Goal: Transaction & Acquisition: Purchase product/service

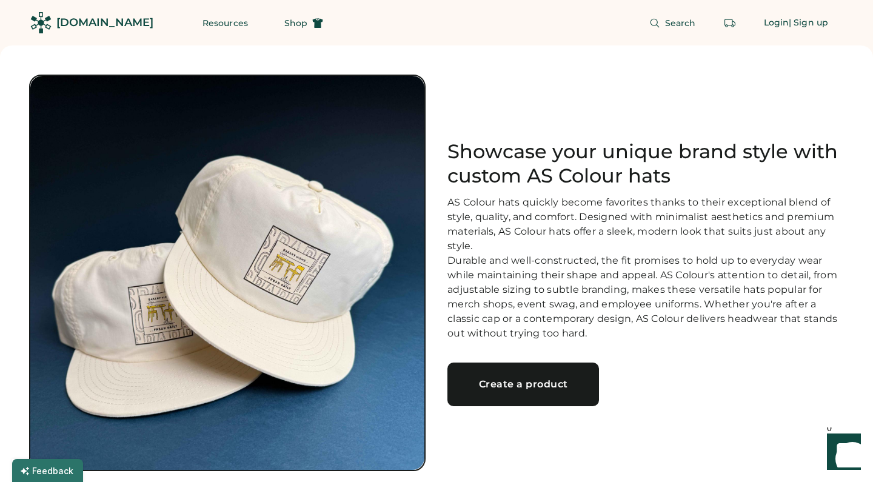
click at [508, 389] on div "Create a product" at bounding box center [523, 384] width 122 height 10
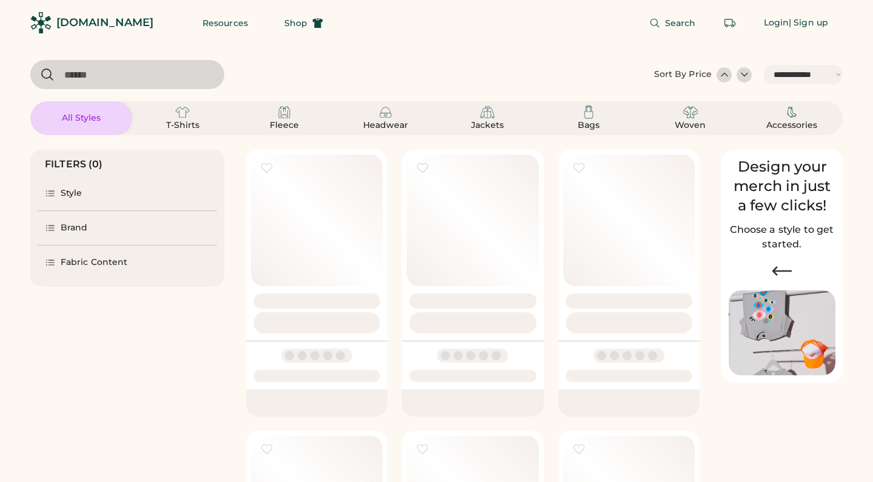
select select "*****"
select select "*"
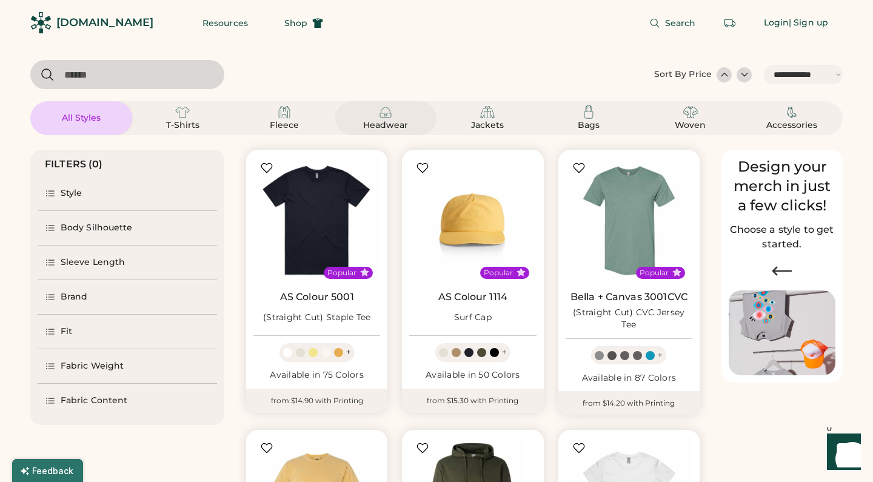
click at [392, 123] on div "Headwear" at bounding box center [385, 125] width 55 height 12
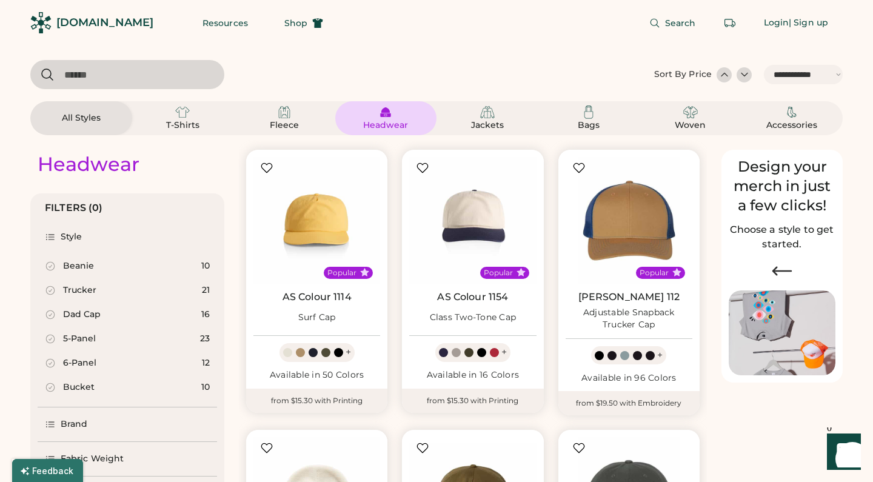
click at [88, 292] on div "Trucker" at bounding box center [79, 290] width 33 height 12
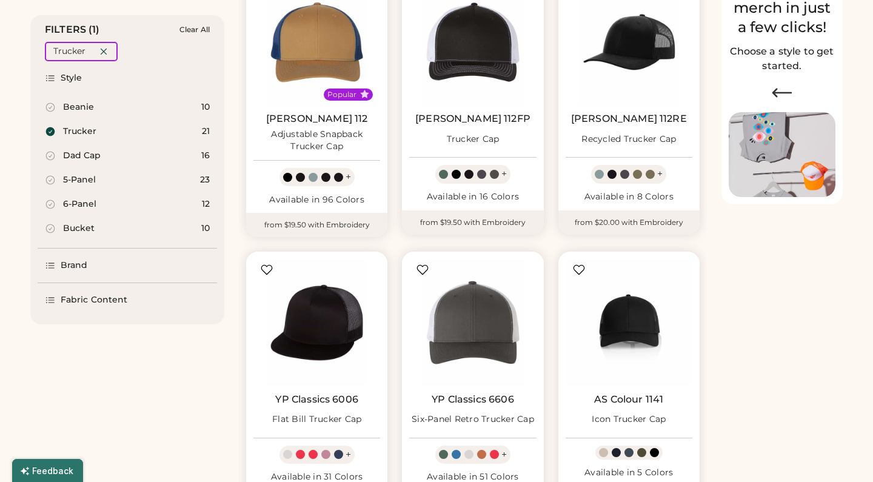
scroll to position [206, 0]
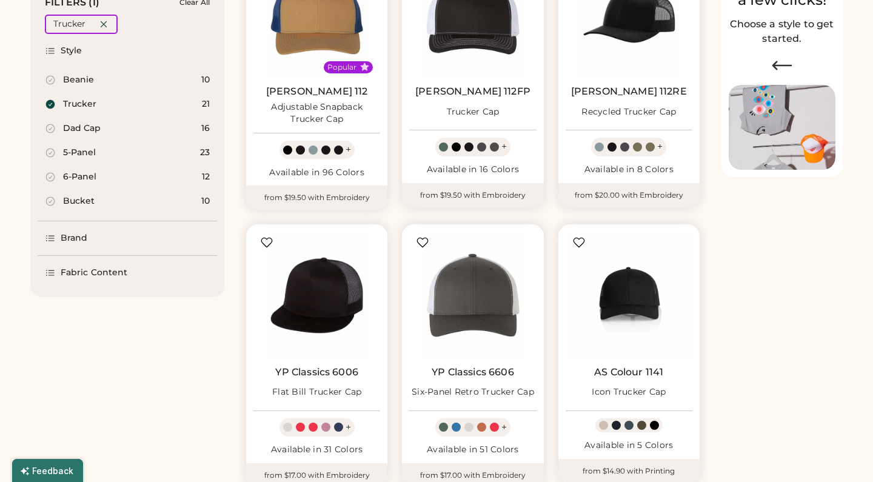
select select "*****"
select select "*"
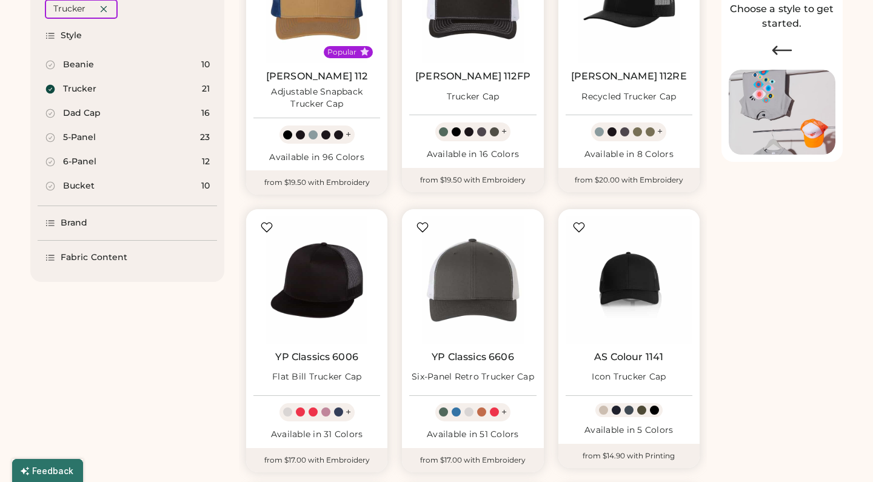
click at [60, 221] on div "Brand" at bounding box center [66, 223] width 43 height 12
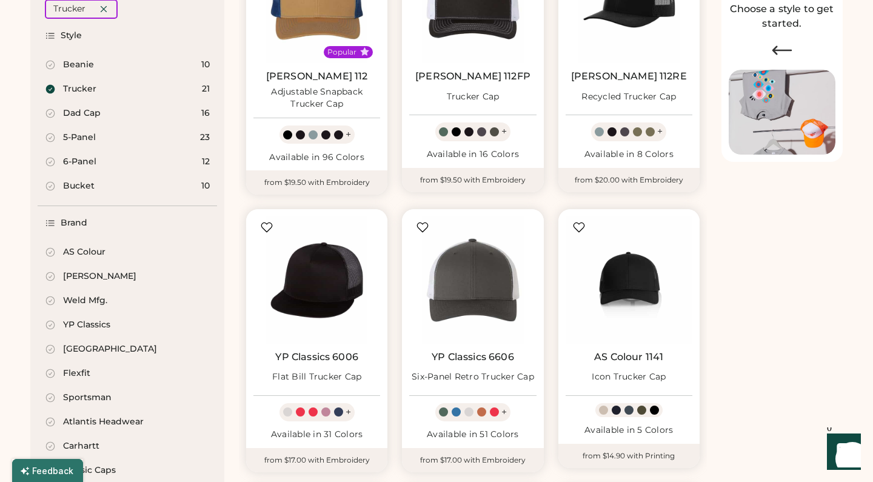
click at [60, 221] on div "Brand" at bounding box center [66, 223] width 43 height 12
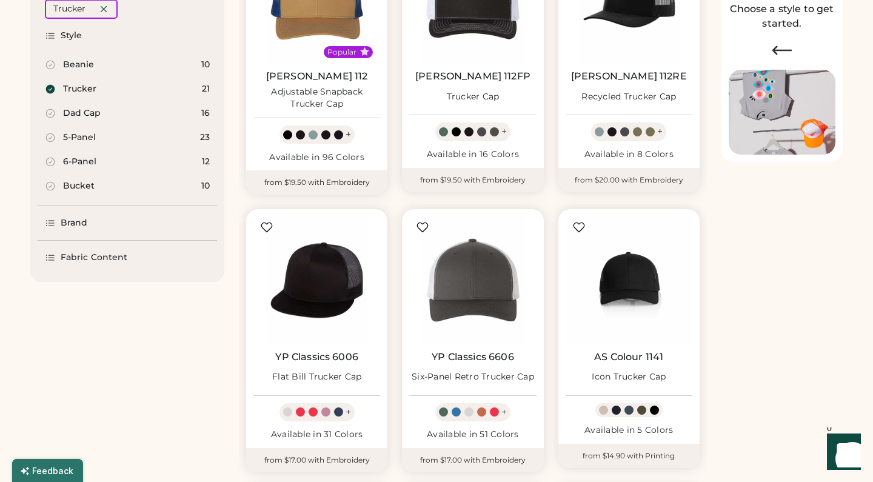
click at [58, 256] on div "Fabric Content" at bounding box center [86, 258] width 82 height 12
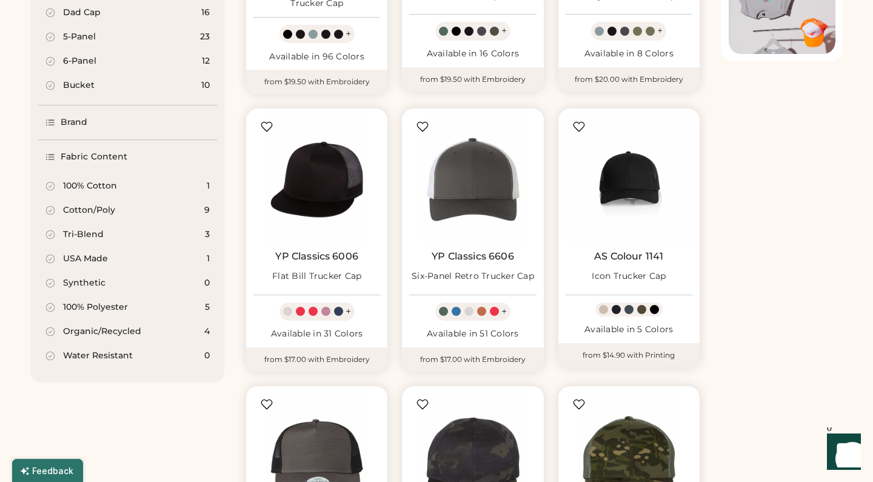
scroll to position [323, 0]
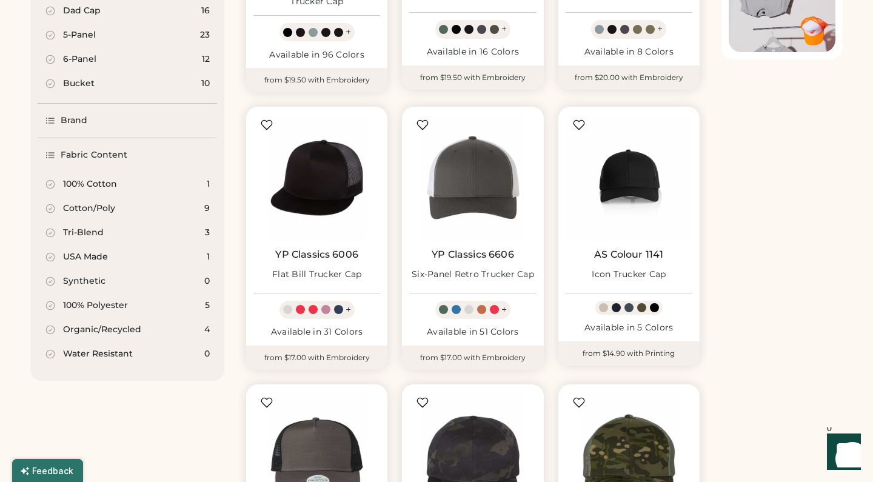
click at [66, 154] on div "Fabric Content" at bounding box center [94, 155] width 67 height 12
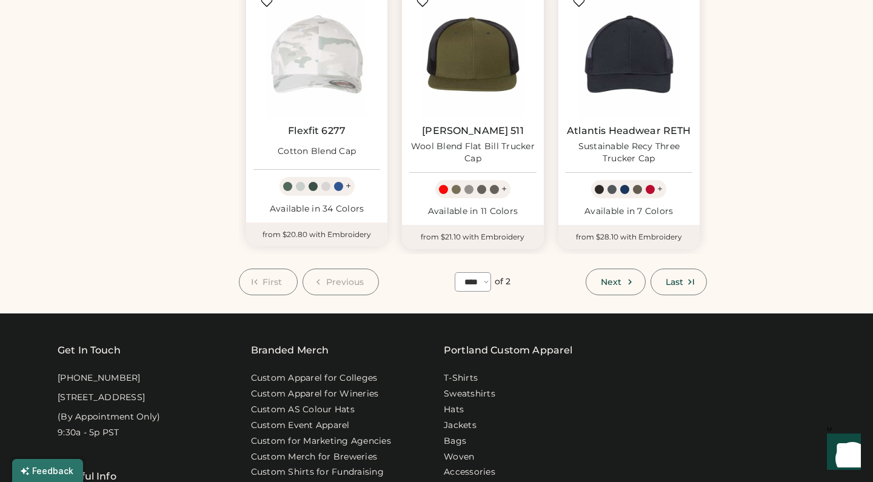
scroll to position [997, 0]
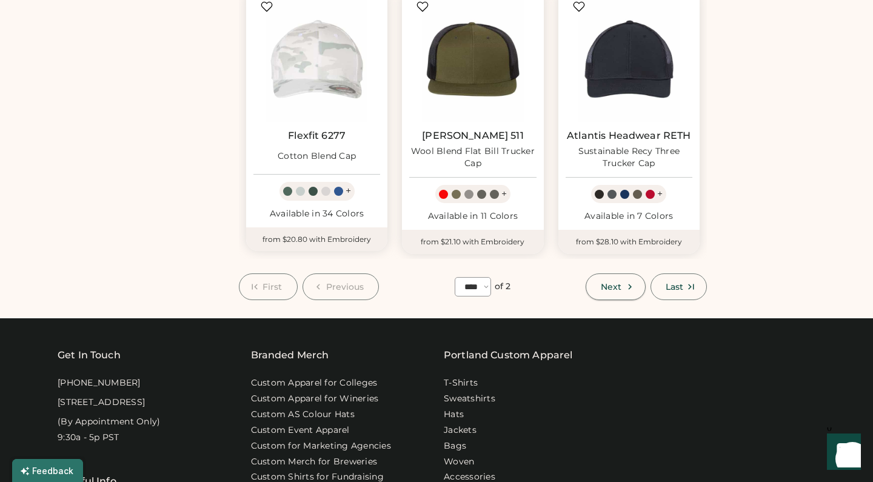
click at [598, 284] on button "Next" at bounding box center [615, 286] width 59 height 27
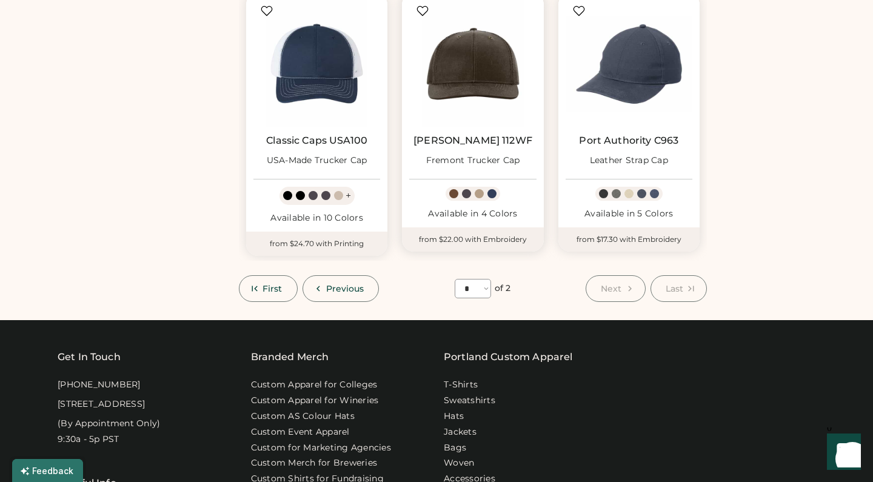
scroll to position [706, 0]
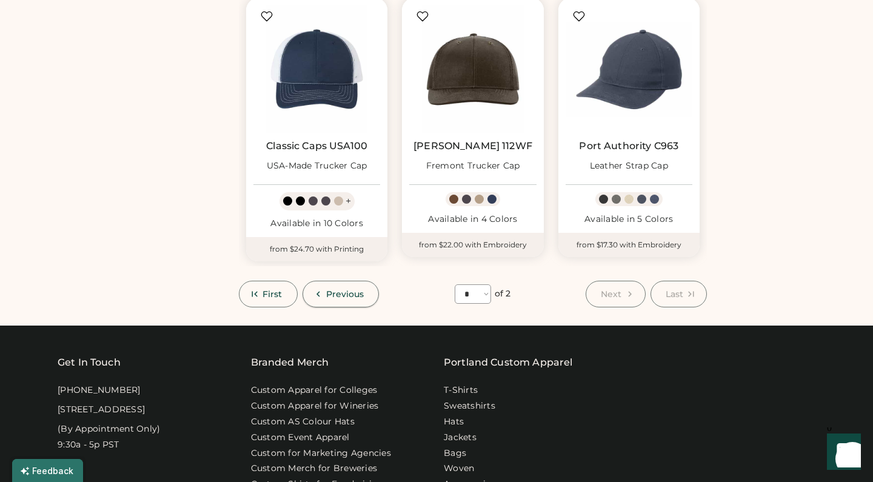
click at [324, 289] on button "Previous" at bounding box center [340, 294] width 77 height 27
select select "*"
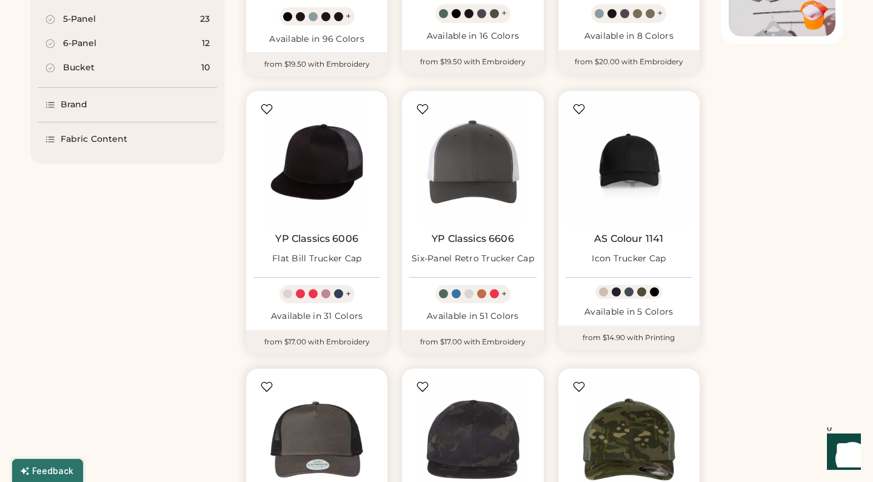
scroll to position [337, 0]
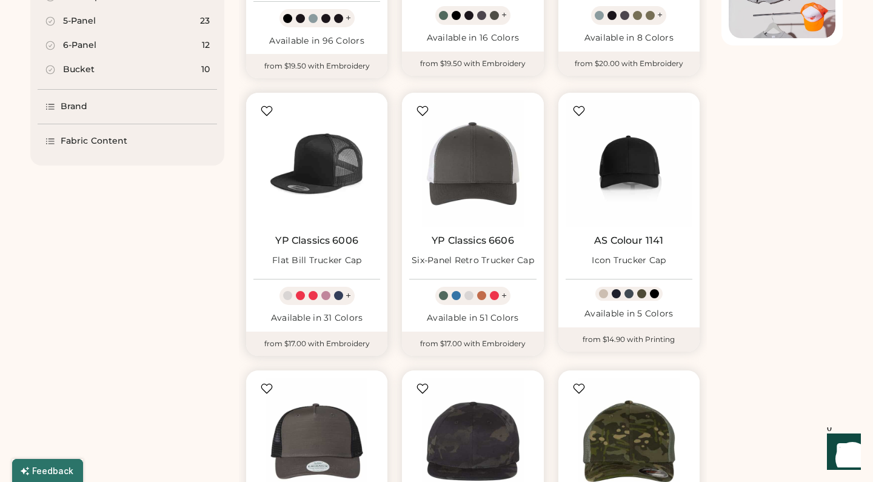
click at [343, 175] on img at bounding box center [316, 163] width 127 height 127
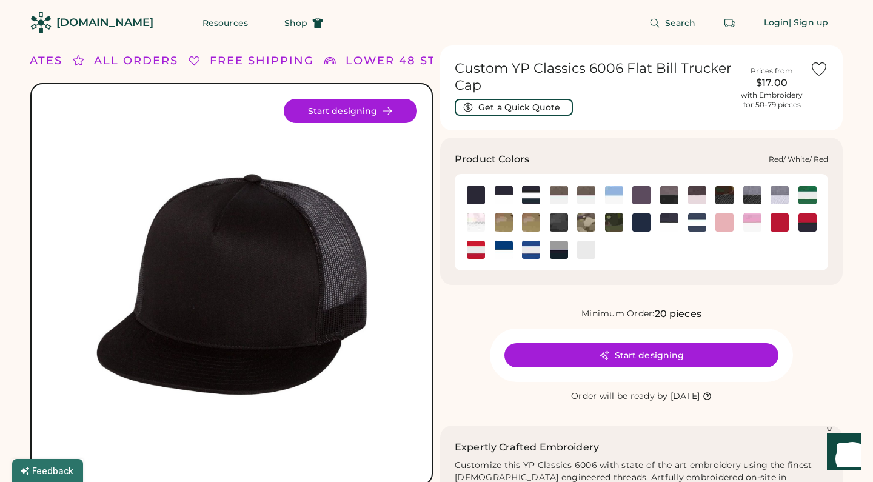
click at [471, 253] on img at bounding box center [476, 250] width 18 height 18
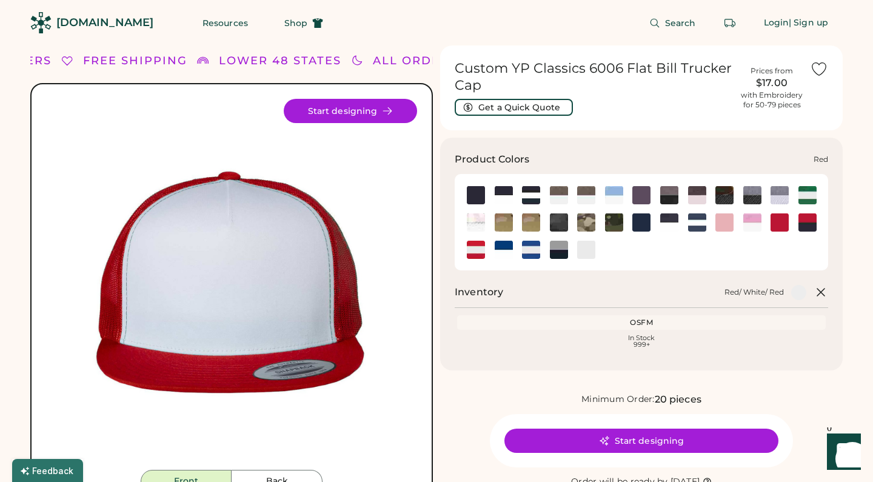
click at [778, 227] on img at bounding box center [779, 222] width 18 height 18
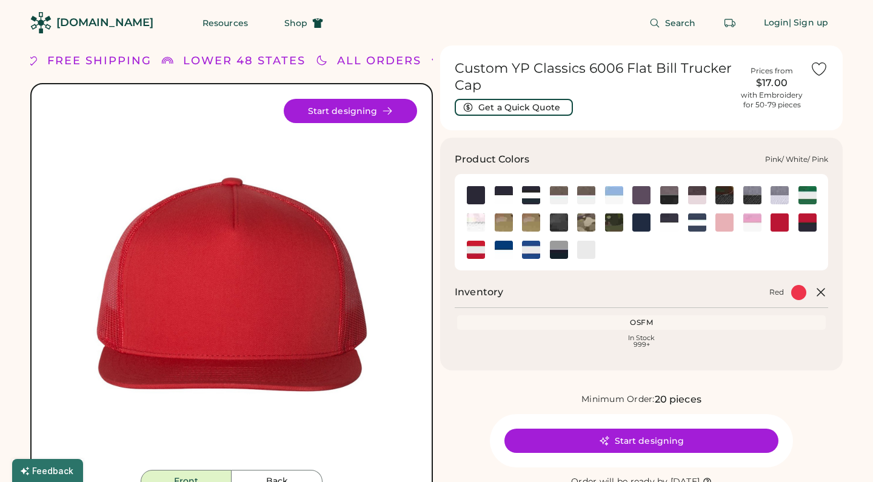
click at [749, 221] on img at bounding box center [752, 222] width 18 height 18
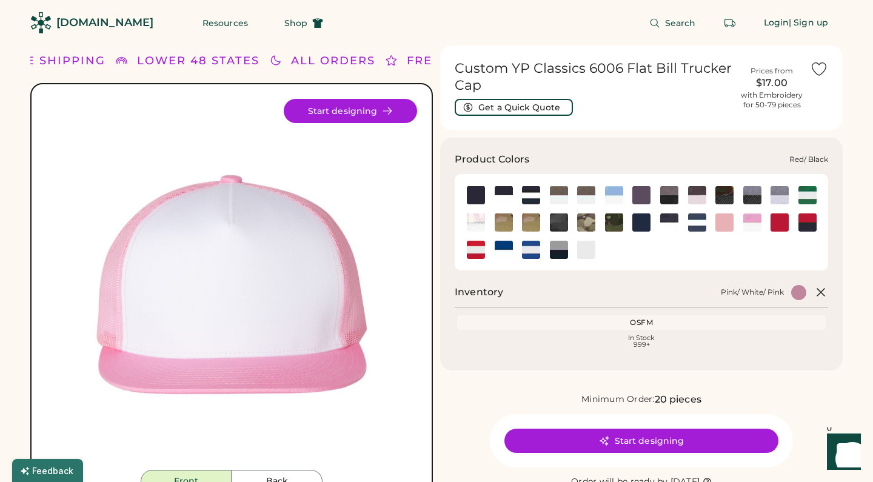
click at [801, 220] on img at bounding box center [807, 222] width 18 height 18
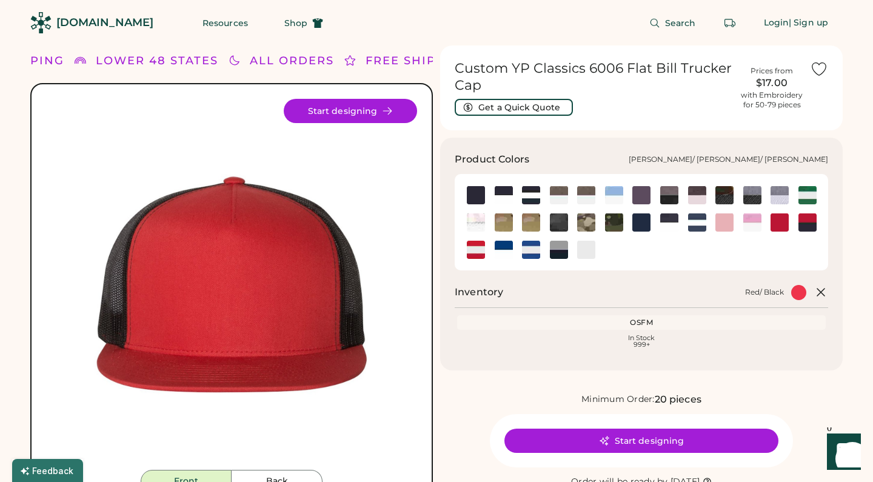
click at [803, 186] on img at bounding box center [807, 195] width 18 height 18
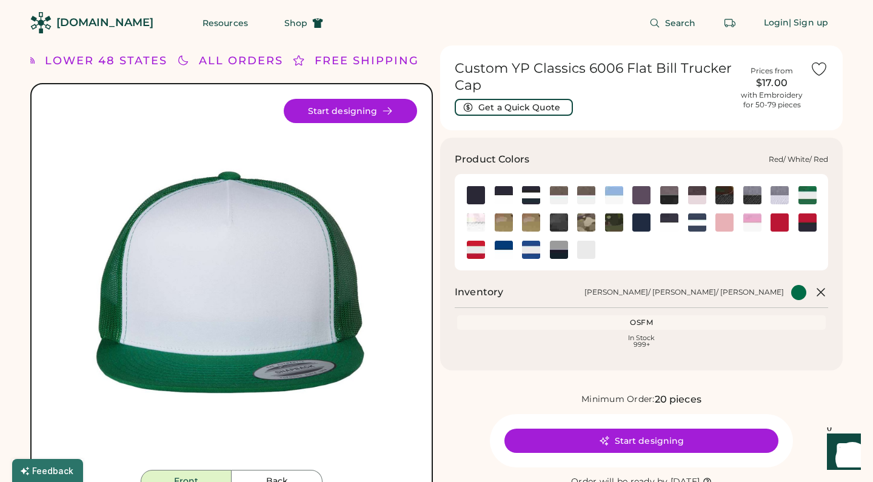
click at [480, 243] on img at bounding box center [476, 250] width 18 height 18
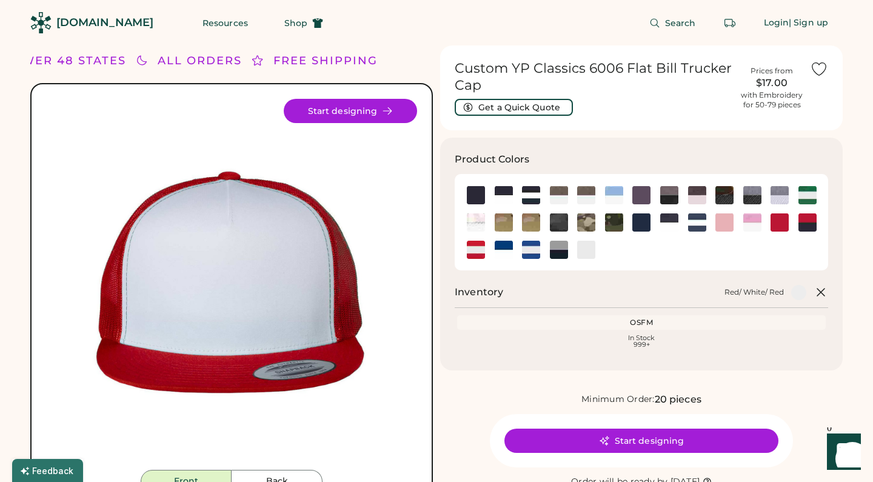
click at [312, 301] on img at bounding box center [231, 284] width 371 height 371
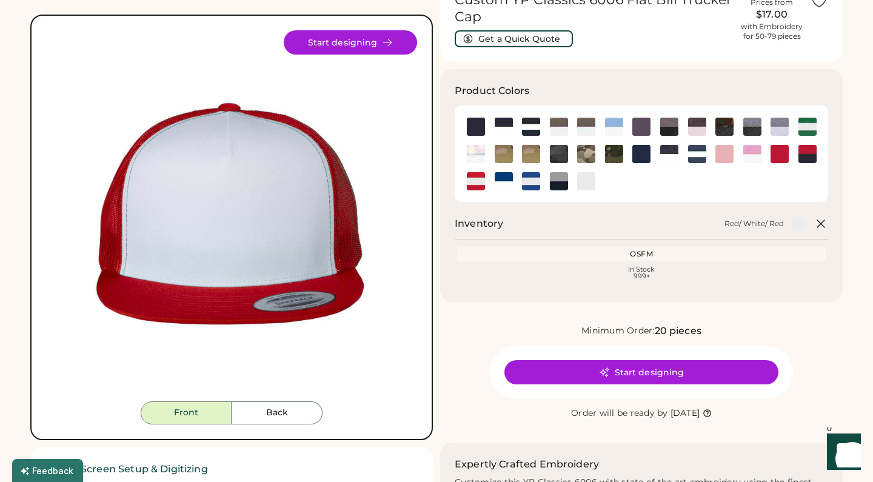
scroll to position [87, 0]
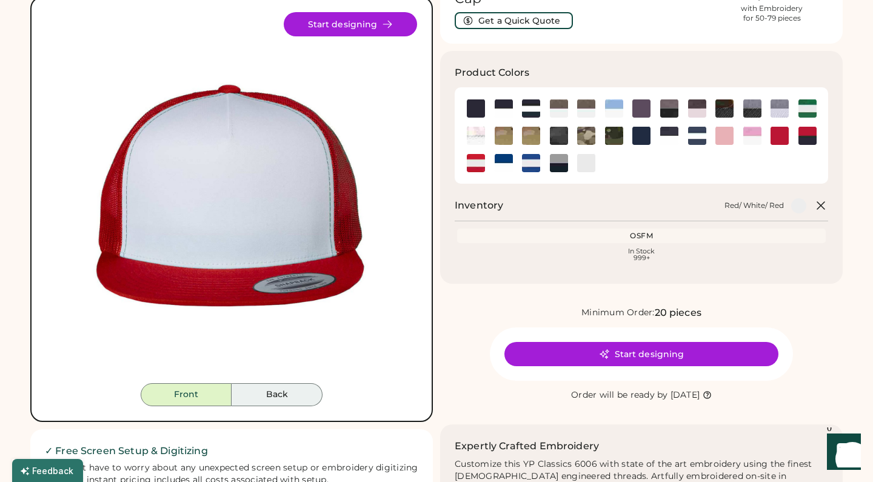
click at [280, 396] on button "Back" at bounding box center [277, 394] width 91 height 23
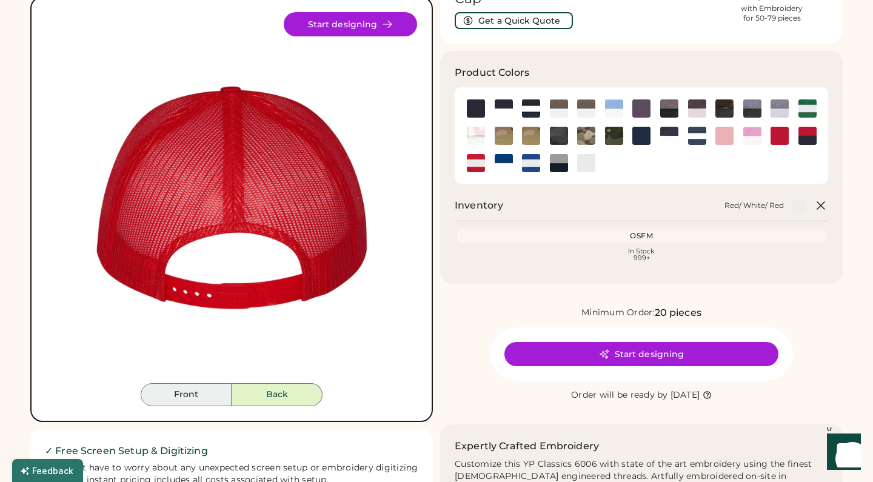
click at [219, 392] on button "Front" at bounding box center [186, 394] width 91 height 23
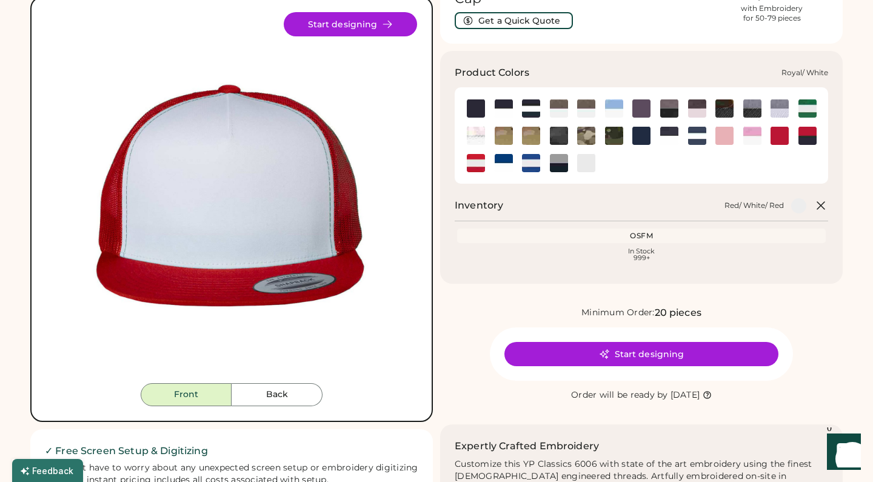
click at [502, 162] on img at bounding box center [504, 163] width 18 height 18
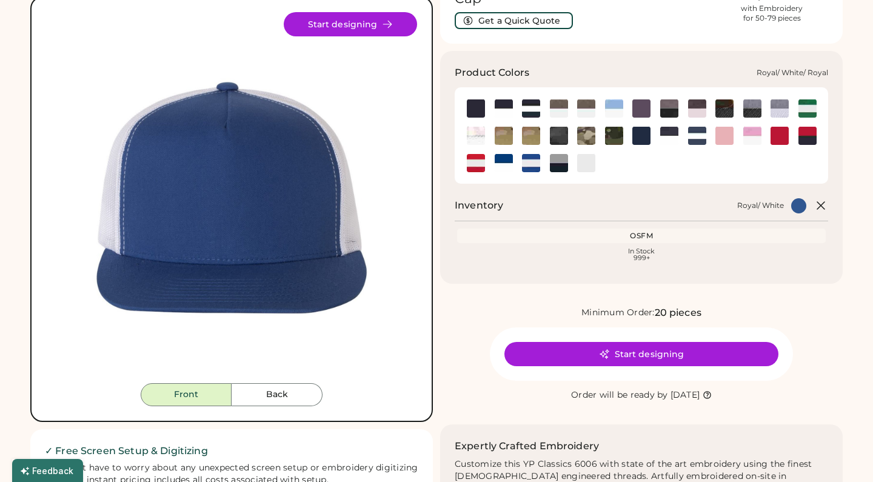
click at [540, 164] on img at bounding box center [531, 163] width 18 height 18
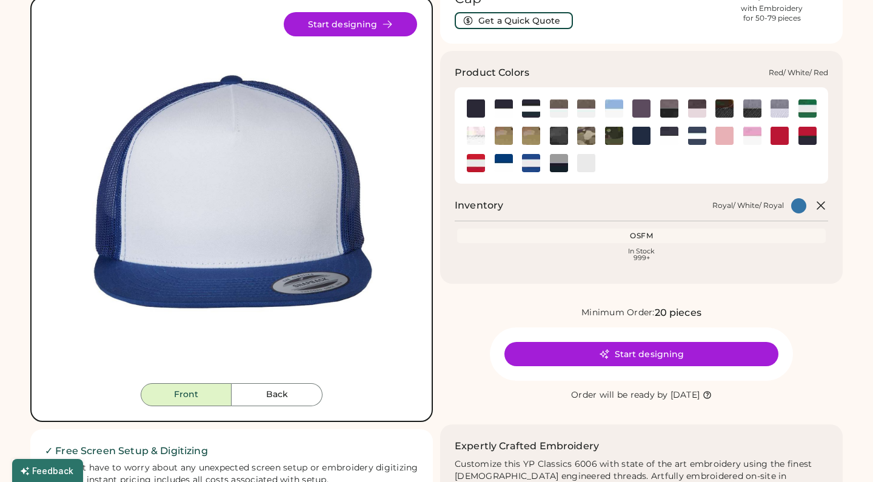
click at [477, 164] on img at bounding box center [476, 163] width 18 height 18
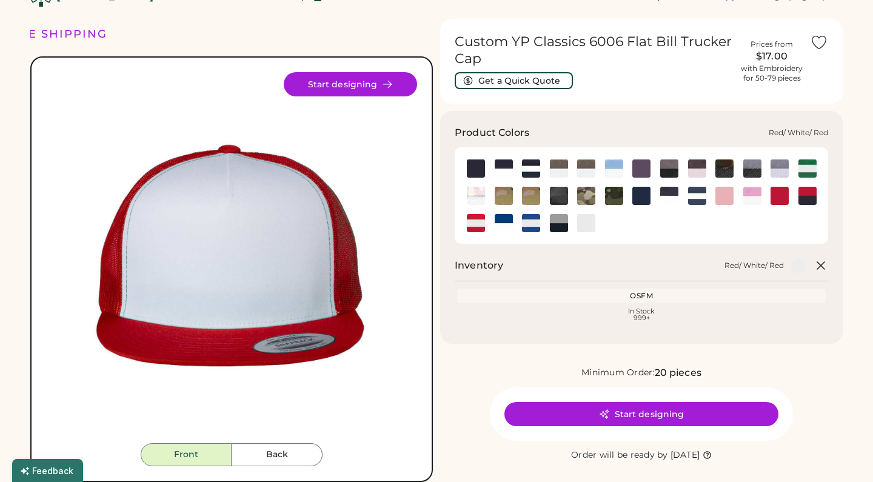
scroll to position [25, 0]
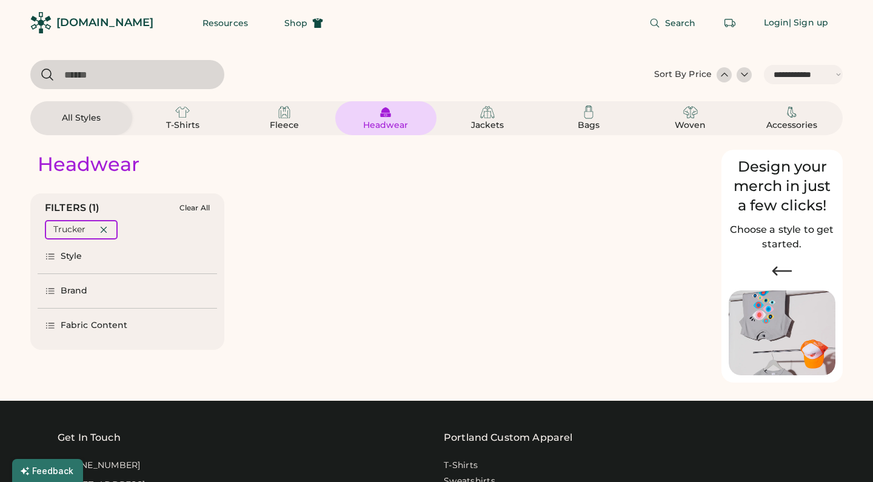
select select "*****"
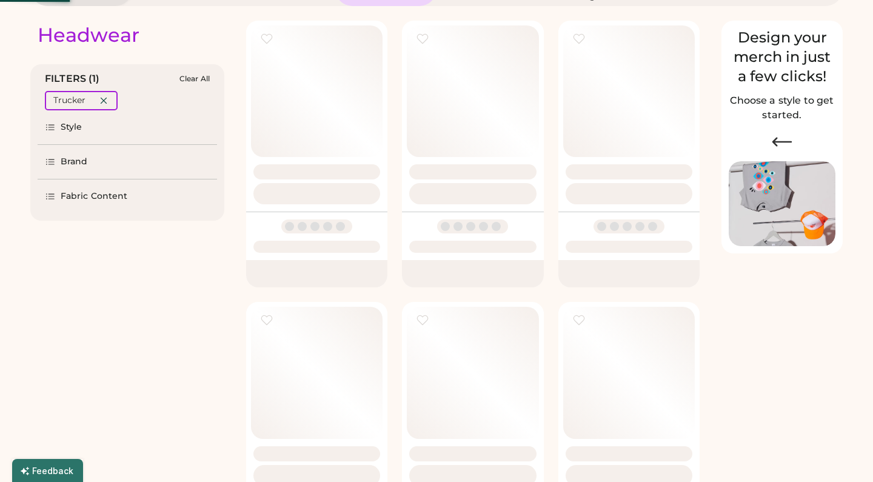
select select "*"
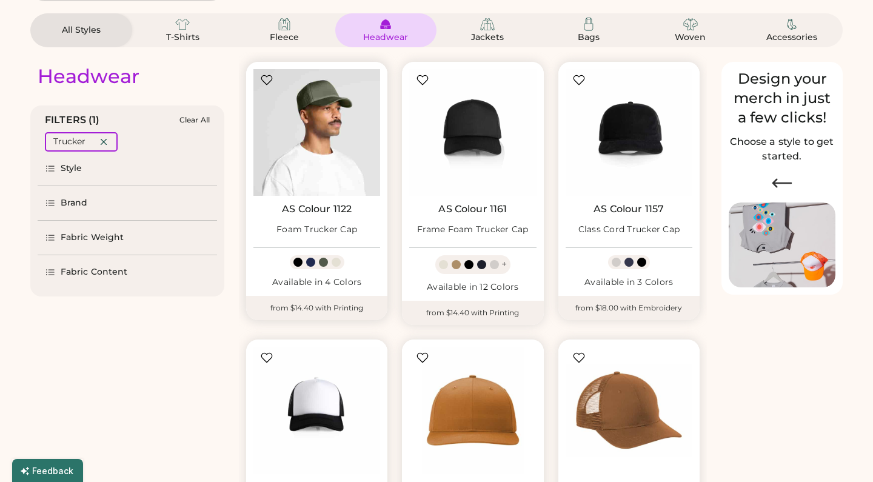
scroll to position [85, 0]
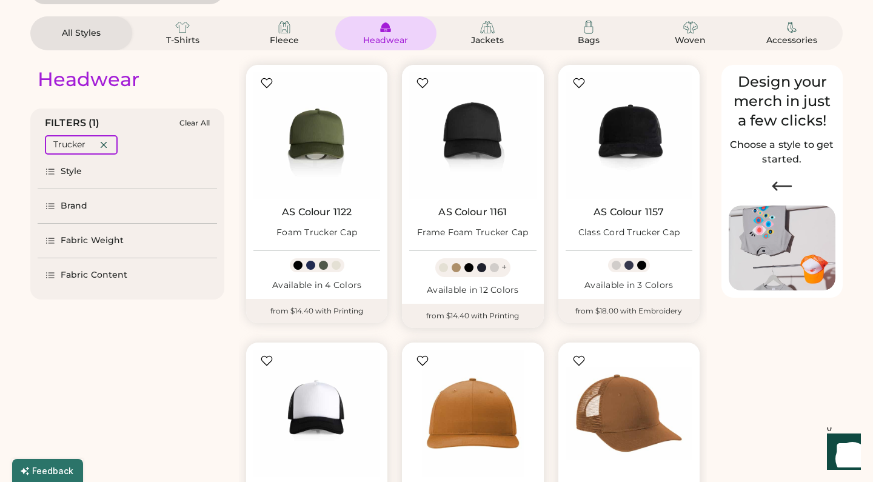
click at [488, 267] on div at bounding box center [483, 267] width 13 height 9
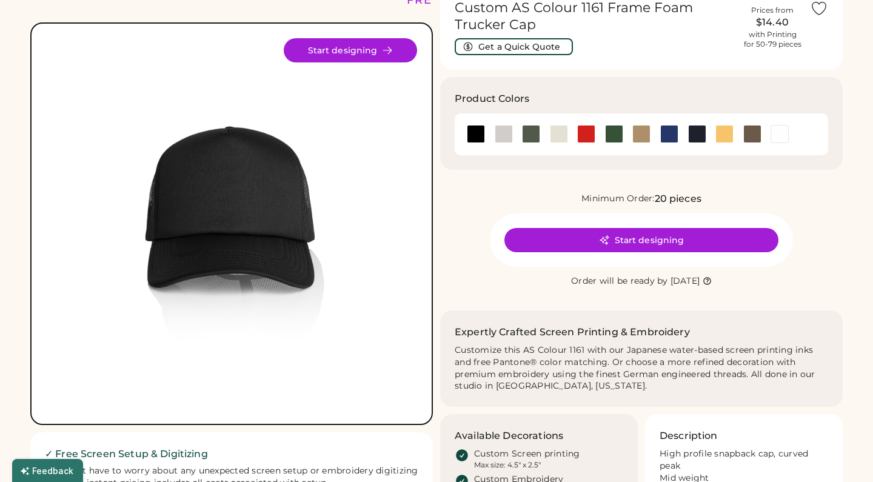
scroll to position [62, 0]
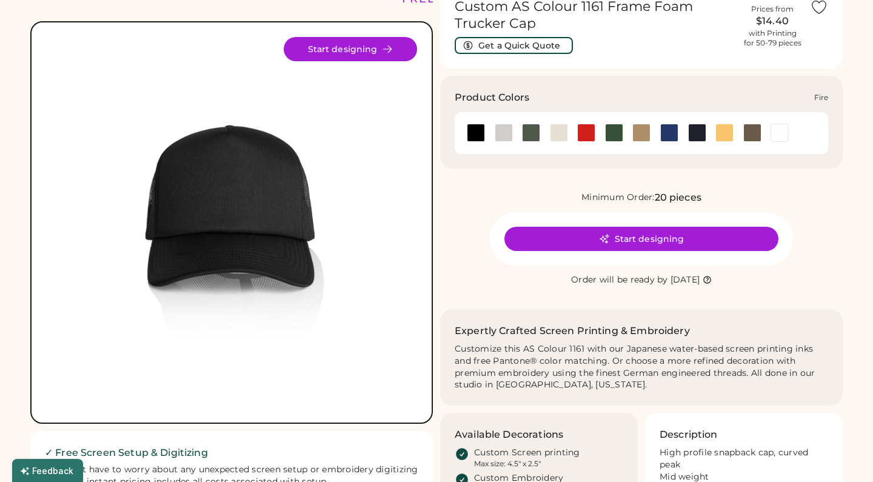
click at [585, 136] on div at bounding box center [586, 133] width 18 height 18
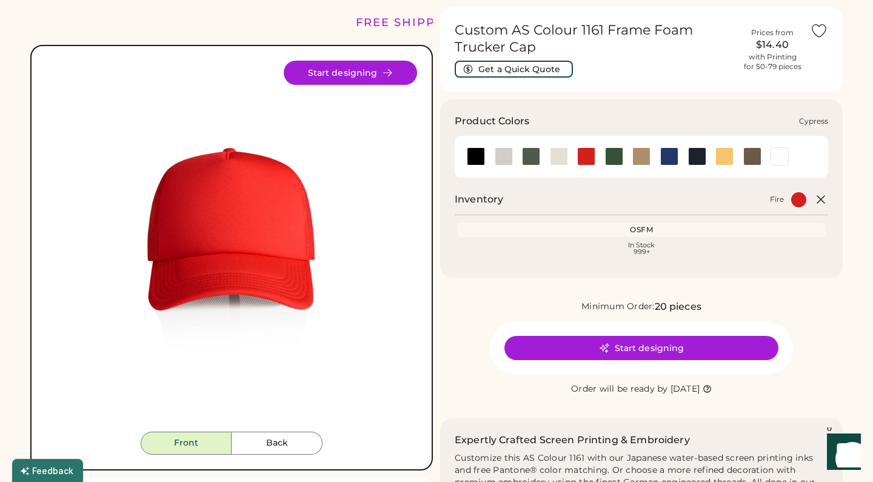
scroll to position [16, 0]
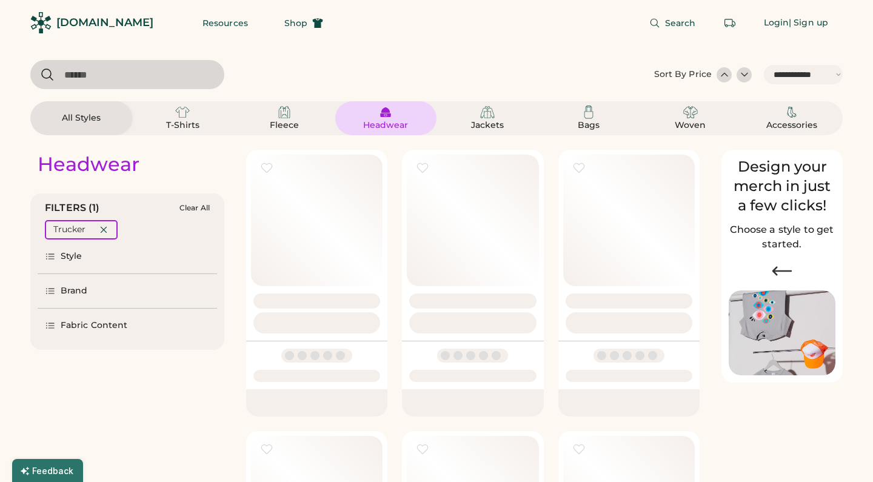
select select "*****"
select select "*"
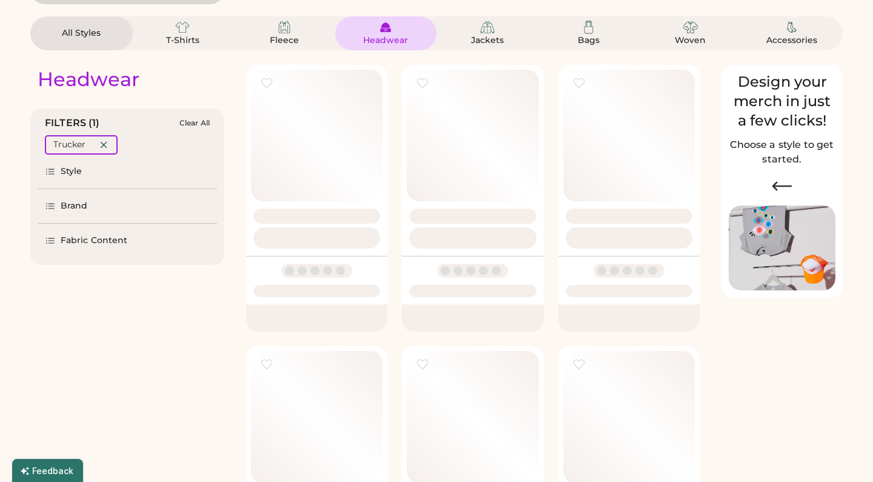
scroll to position [85, 0]
select select "*****"
select select "*"
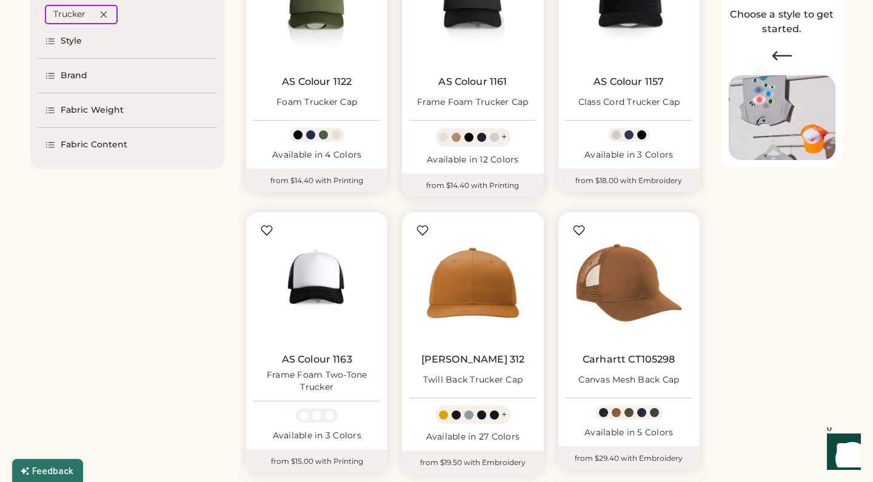
scroll to position [283, 0]
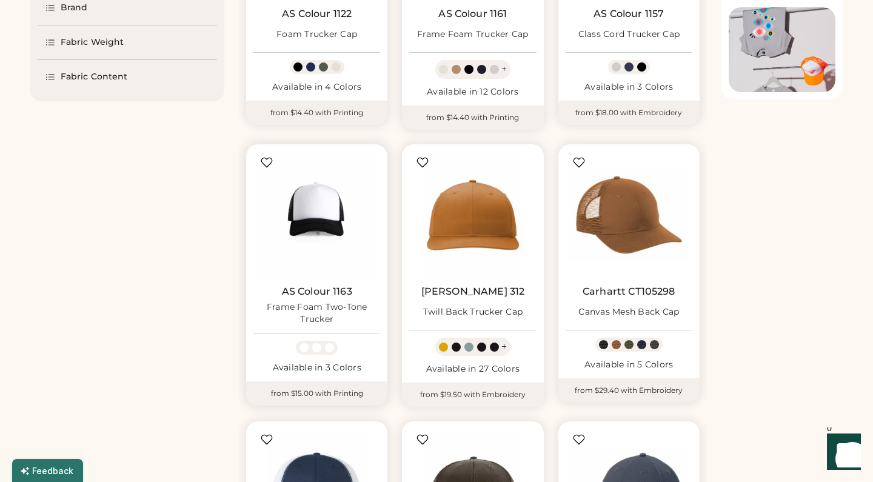
click at [322, 346] on div at bounding box center [318, 347] width 13 height 9
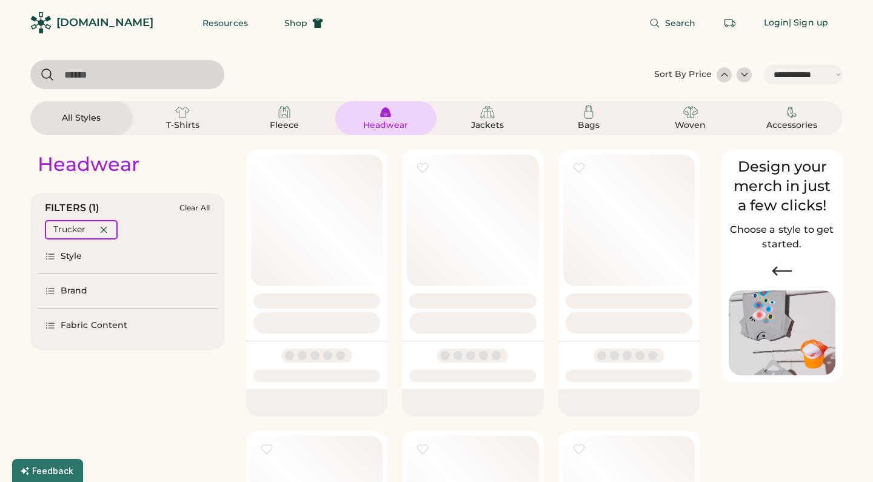
select select "*****"
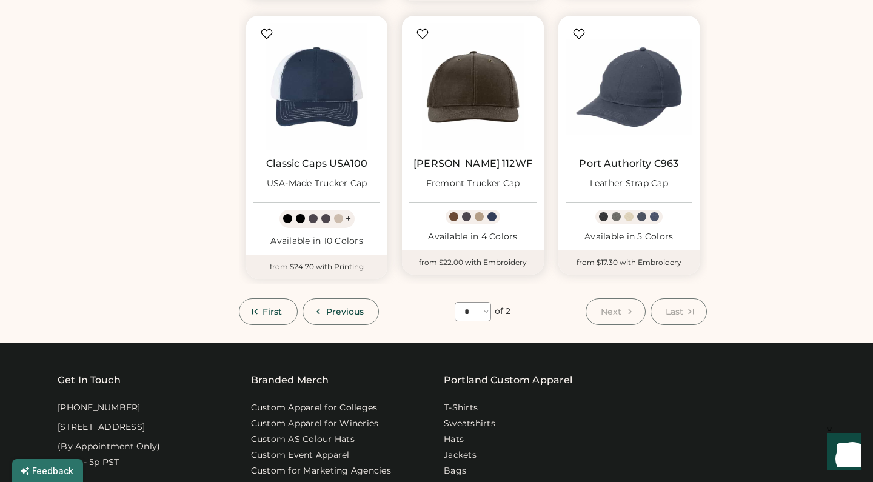
scroll to position [689, 0]
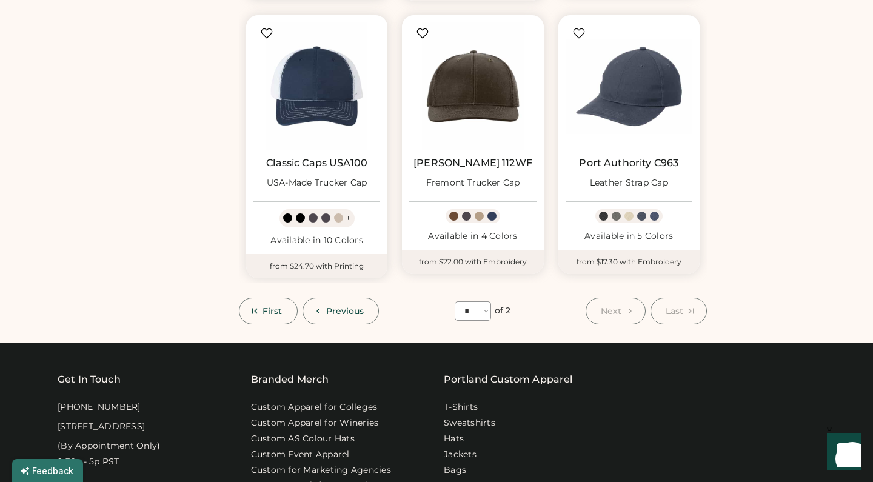
click at [313, 312] on icon at bounding box center [318, 311] width 11 height 11
select select "*"
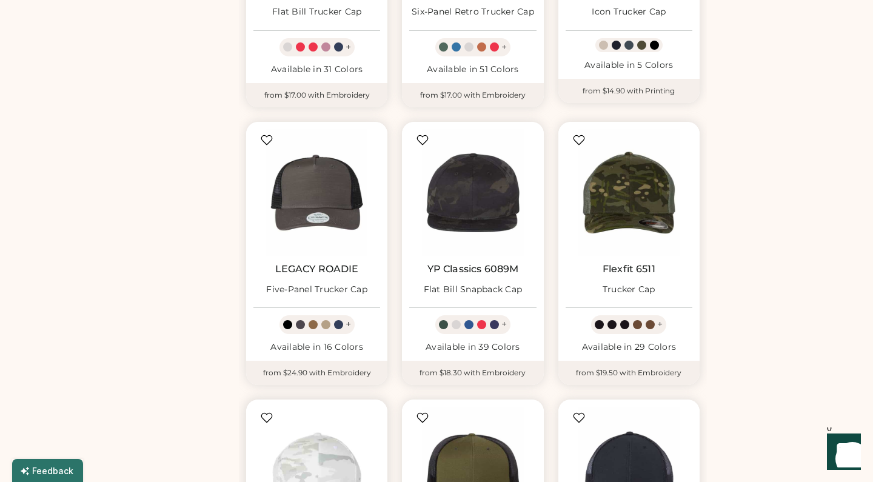
scroll to position [565, 0]
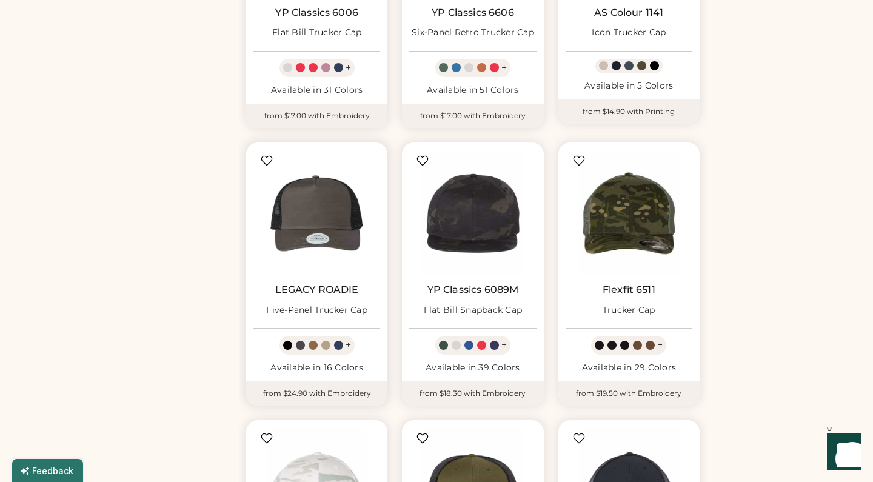
click at [309, 230] on img at bounding box center [316, 213] width 127 height 127
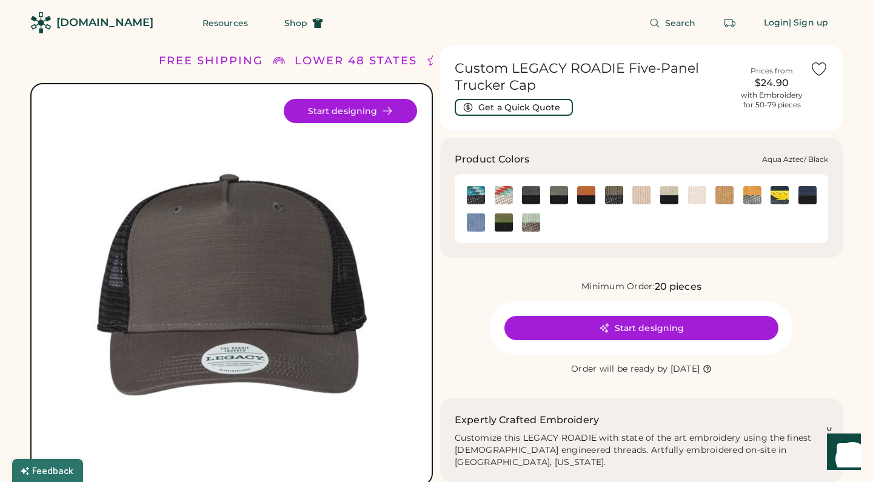
click at [470, 198] on img at bounding box center [476, 195] width 18 height 18
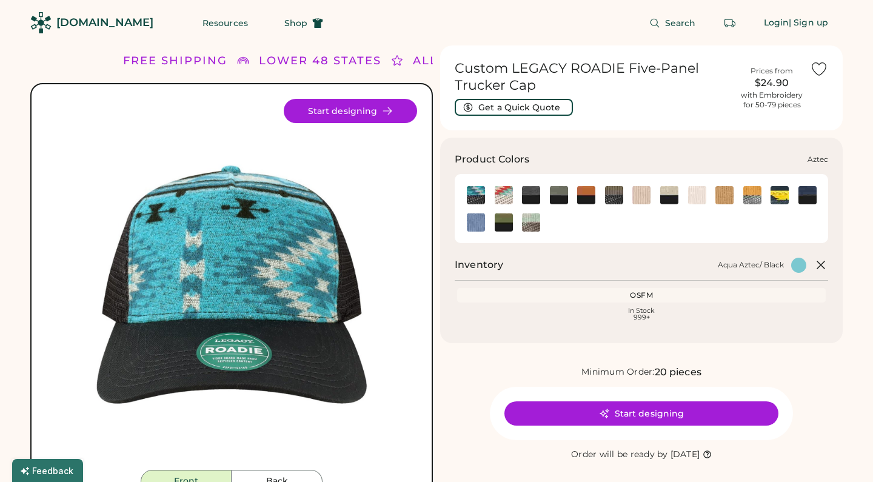
click at [506, 193] on img at bounding box center [504, 195] width 18 height 18
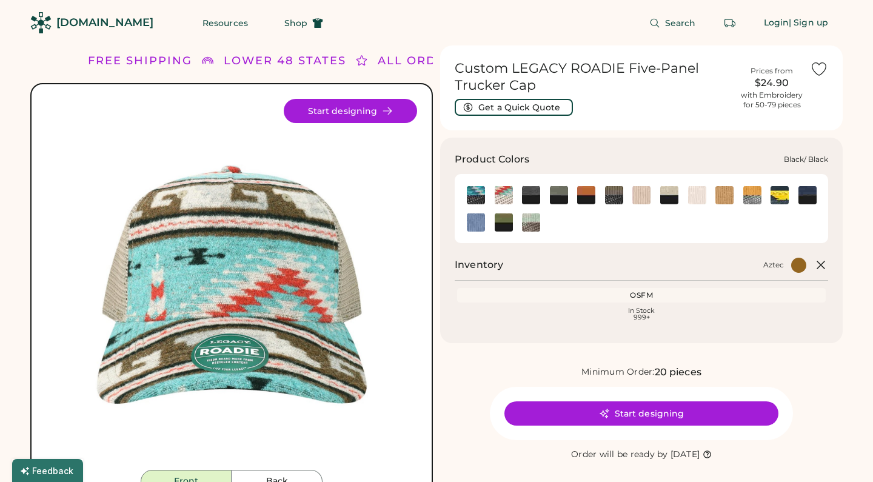
click at [530, 198] on img at bounding box center [531, 195] width 18 height 18
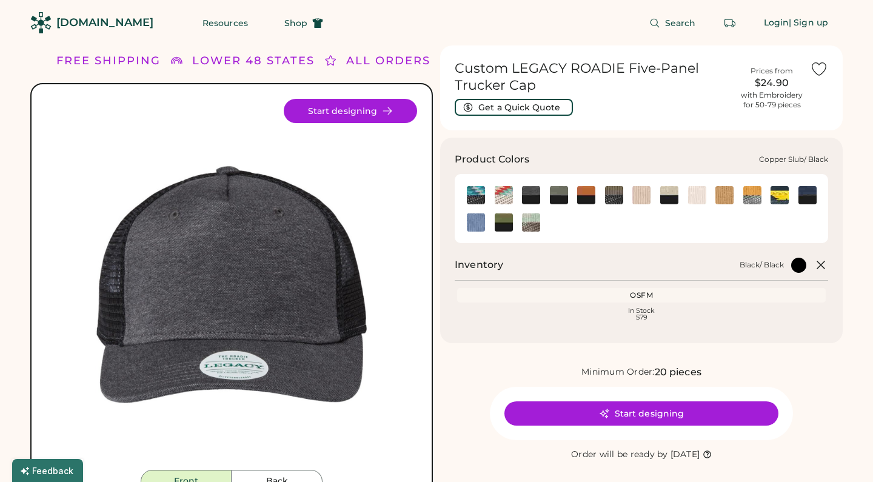
click at [587, 198] on img at bounding box center [586, 195] width 18 height 18
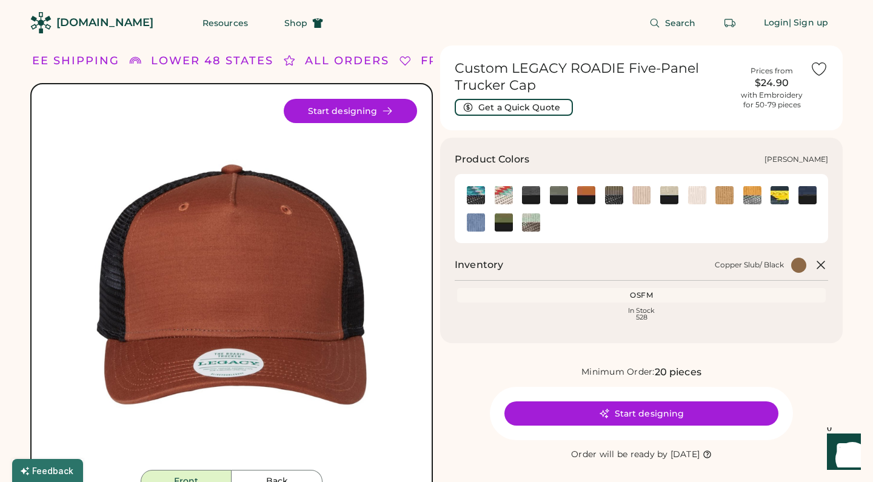
click at [640, 198] on img at bounding box center [641, 195] width 18 height 18
click at [671, 197] on img at bounding box center [669, 195] width 18 height 18
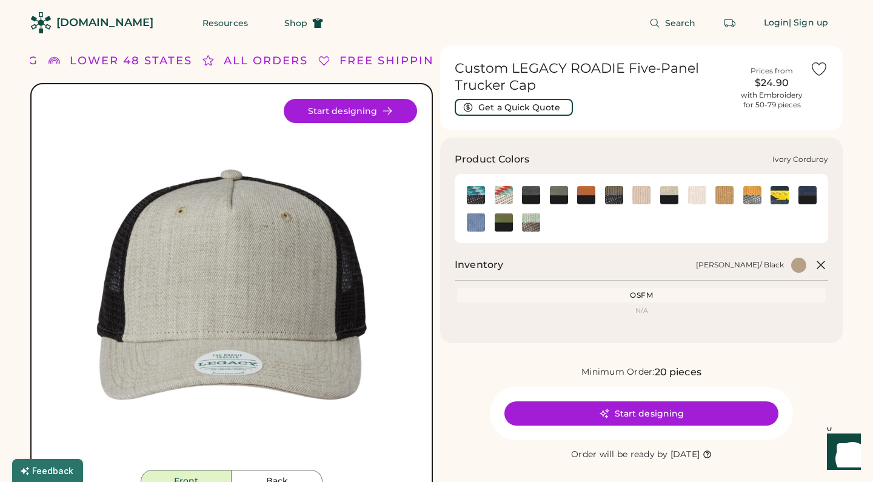
click at [693, 196] on img at bounding box center [697, 195] width 18 height 18
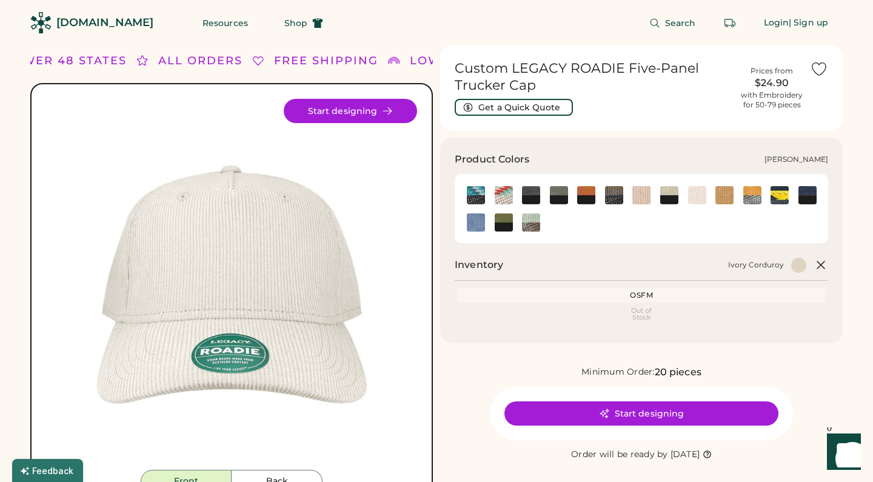
click at [726, 198] on img at bounding box center [724, 195] width 18 height 18
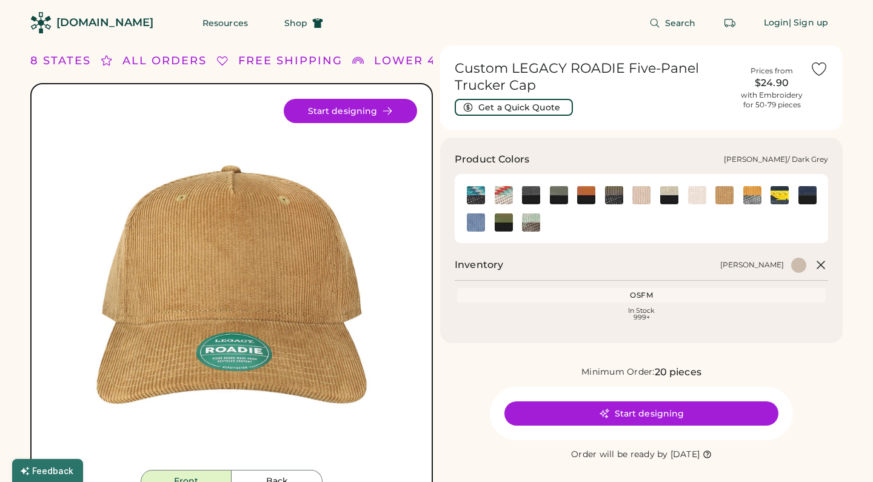
click at [747, 199] on img at bounding box center [752, 195] width 18 height 18
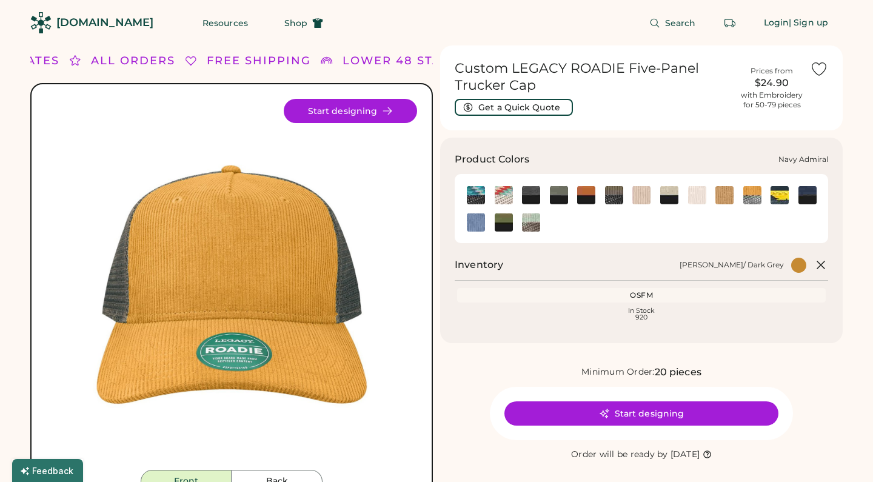
click at [777, 198] on img at bounding box center [779, 195] width 18 height 18
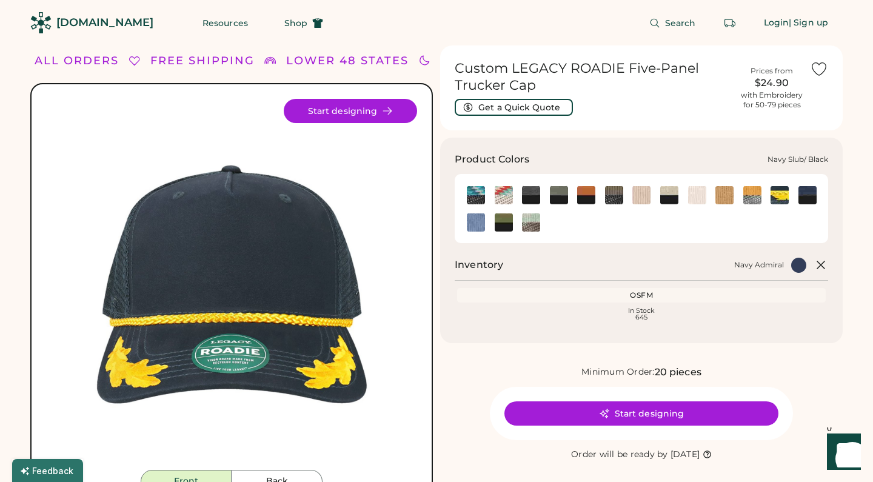
click at [801, 198] on img at bounding box center [807, 195] width 18 height 18
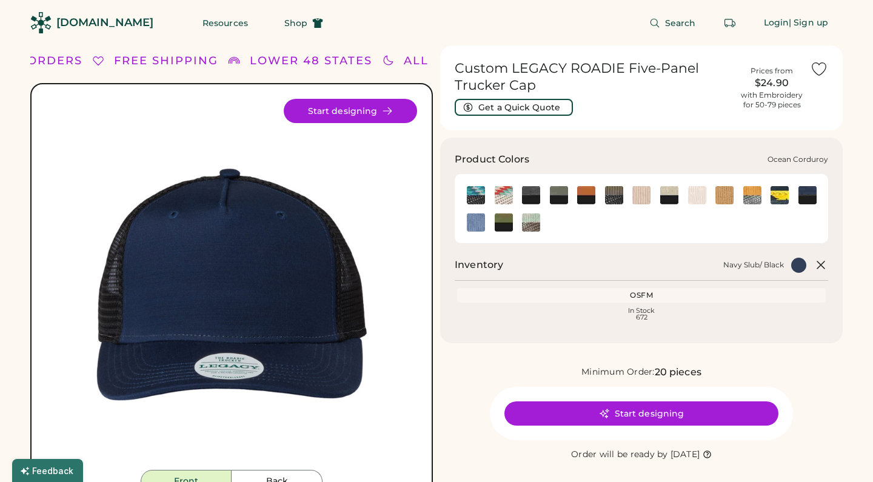
click at [478, 222] on img at bounding box center [476, 222] width 18 height 18
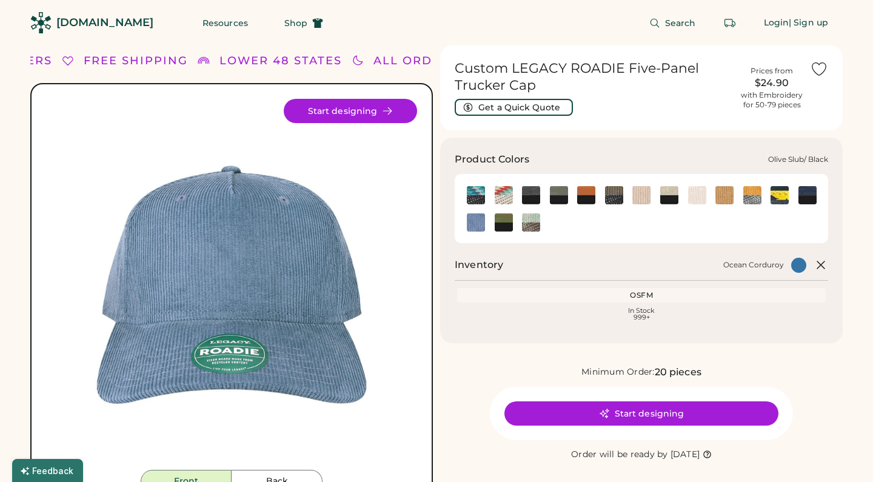
click at [503, 225] on img at bounding box center [504, 222] width 18 height 18
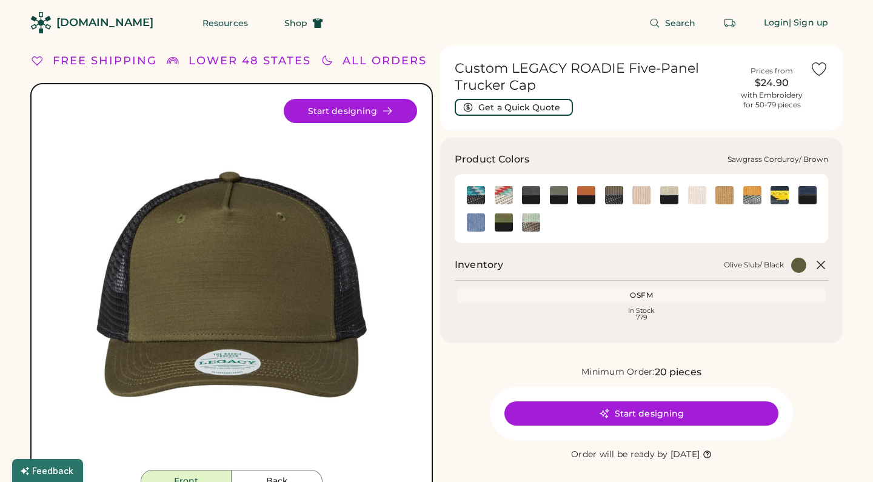
click at [530, 227] on img at bounding box center [531, 222] width 18 height 18
